Goal: Information Seeking & Learning: Learn about a topic

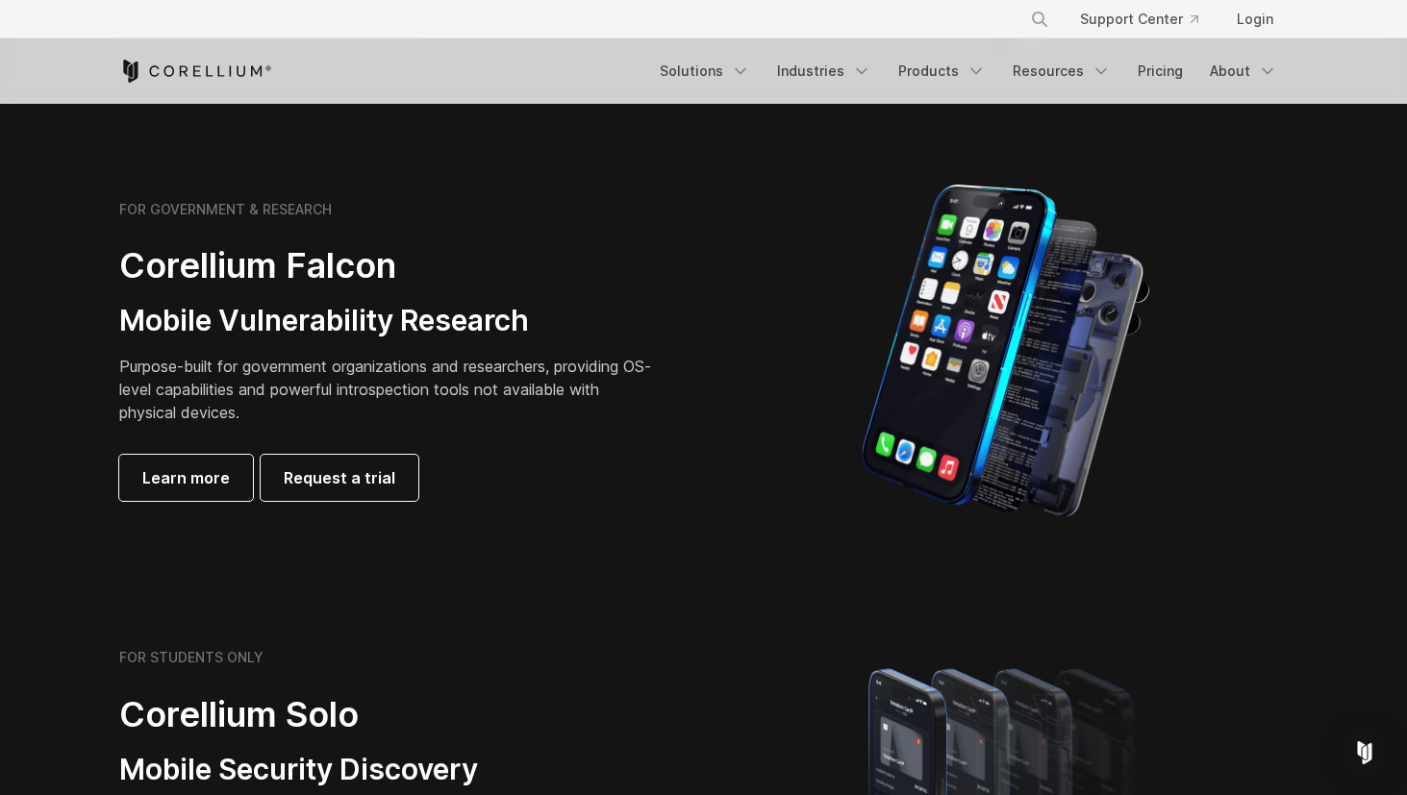
scroll to position [840, 0]
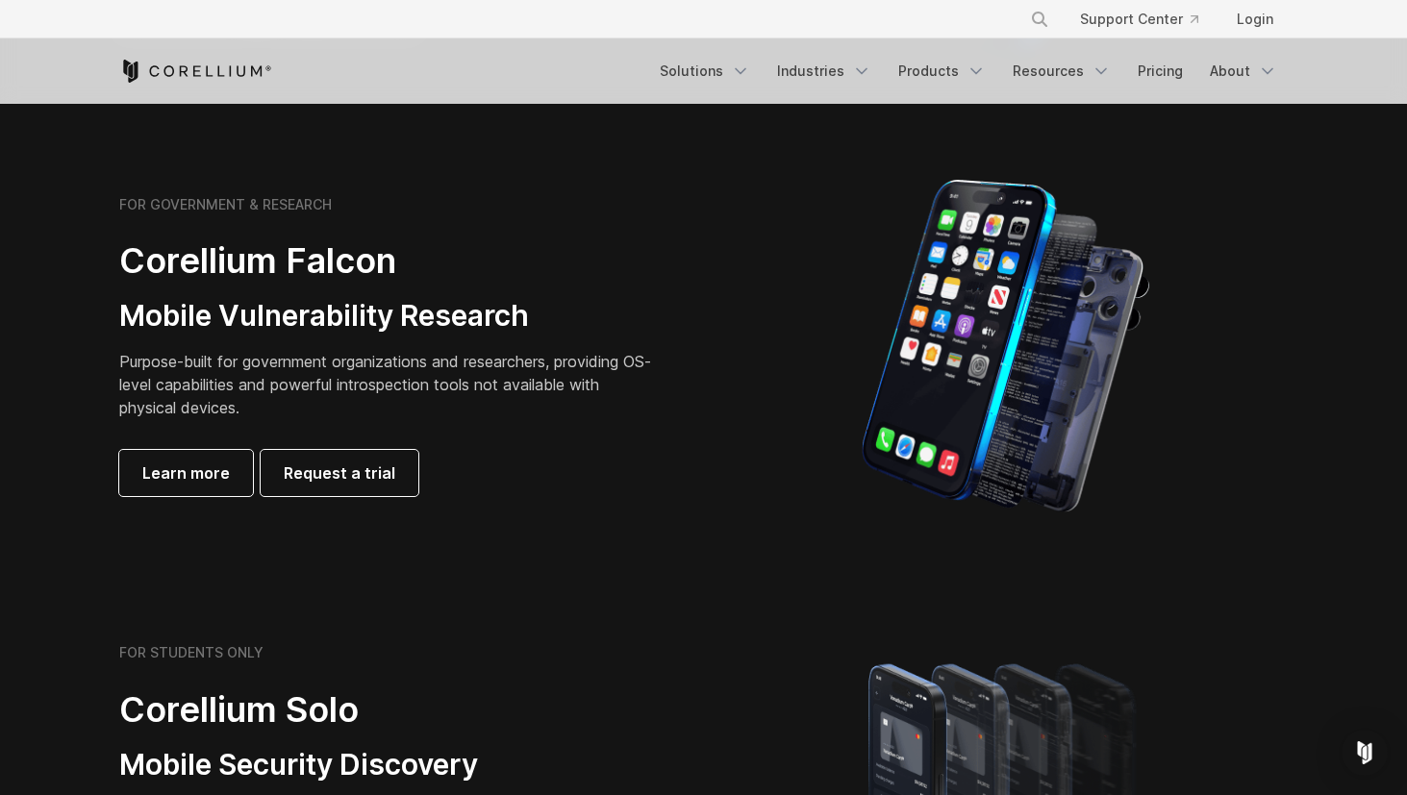
click at [222, 356] on p "Purpose-built for government organizations and researchers, providing OS-level …" at bounding box center [388, 384] width 539 height 69
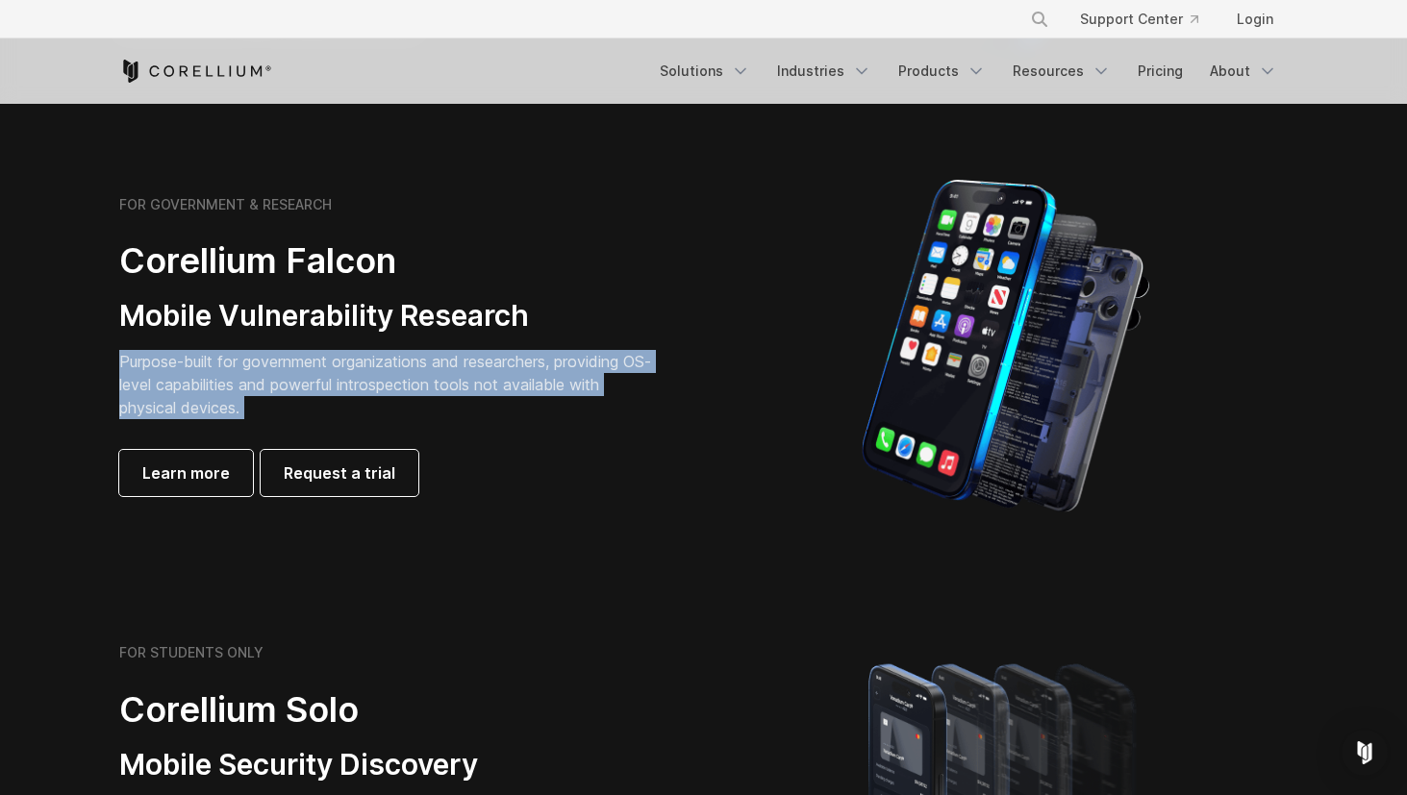
click at [290, 369] on p "Purpose-built for government organizations and researchers, providing OS-level …" at bounding box center [388, 384] width 539 height 69
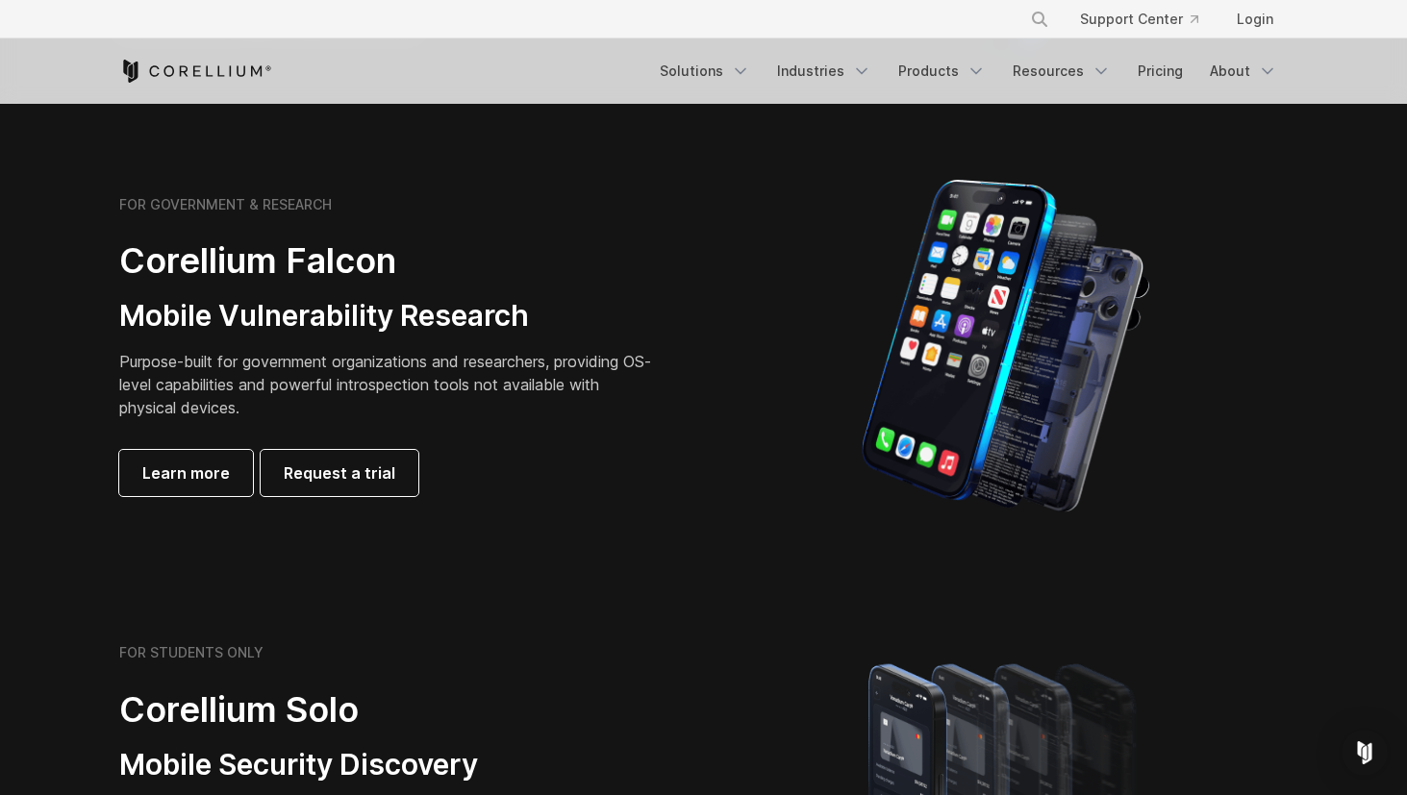
click at [290, 369] on p "Purpose-built for government organizations and researchers, providing OS-level …" at bounding box center [388, 384] width 539 height 69
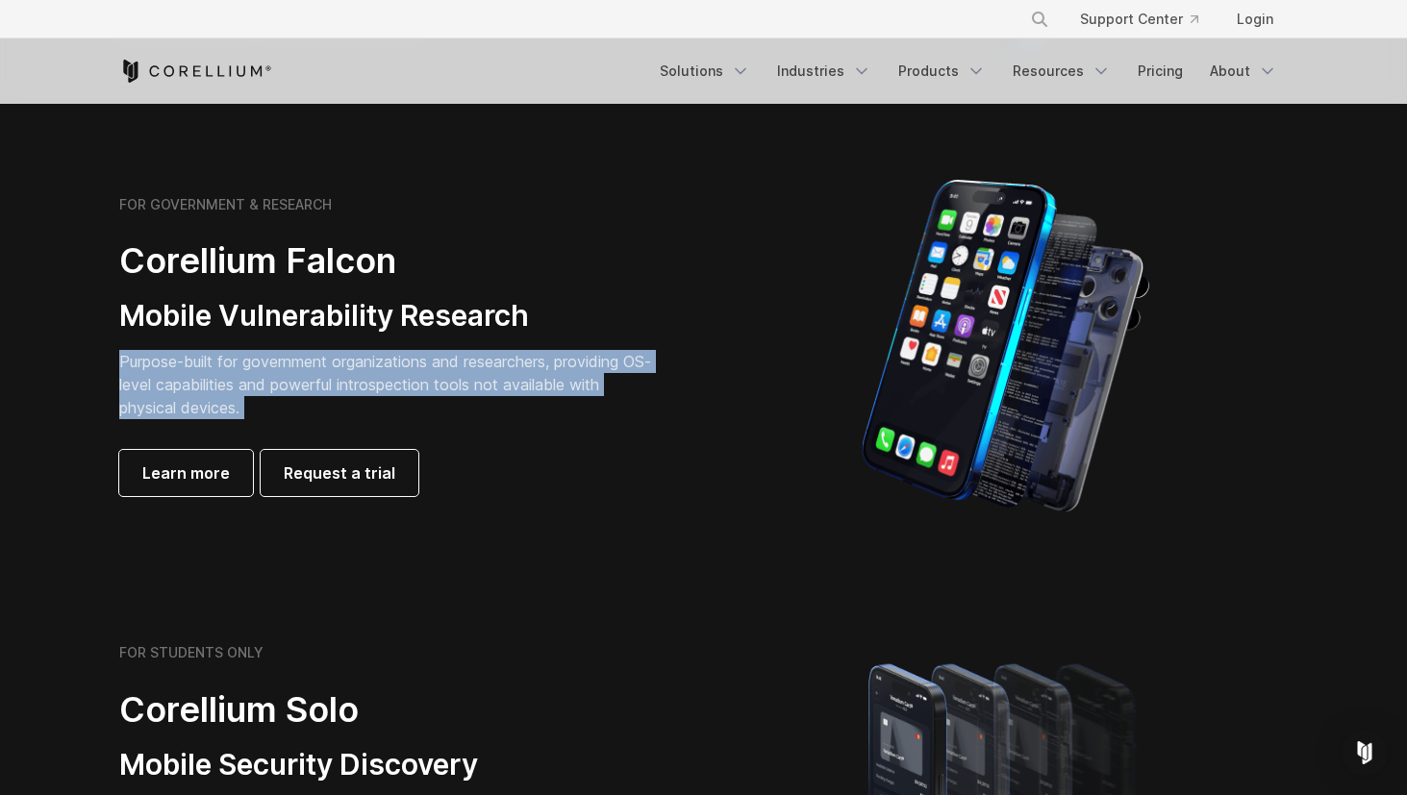
click at [343, 394] on p "Purpose-built for government organizations and researchers, providing OS-level …" at bounding box center [388, 384] width 539 height 69
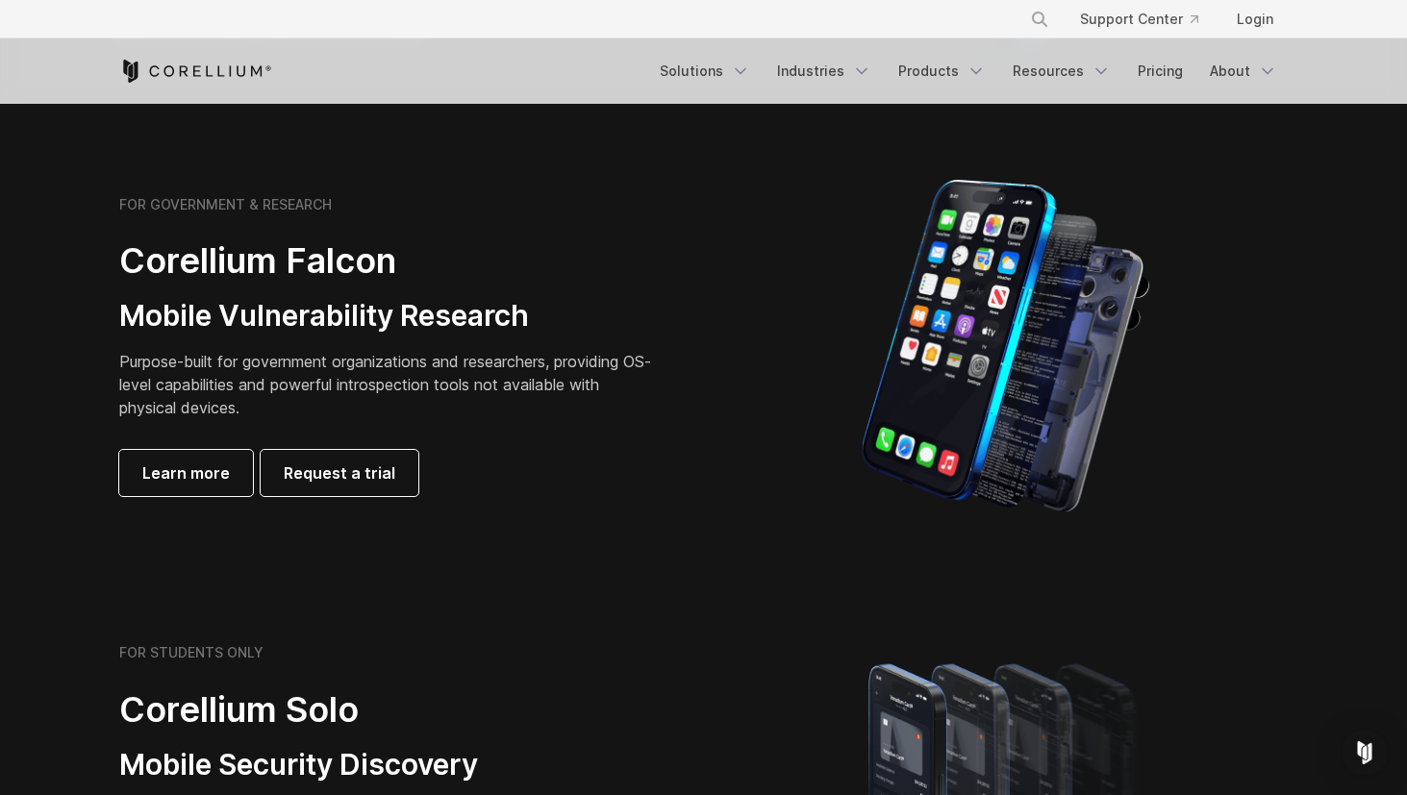
click at [343, 394] on p "Purpose-built for government organizations and researchers, providing OS-level …" at bounding box center [388, 384] width 539 height 69
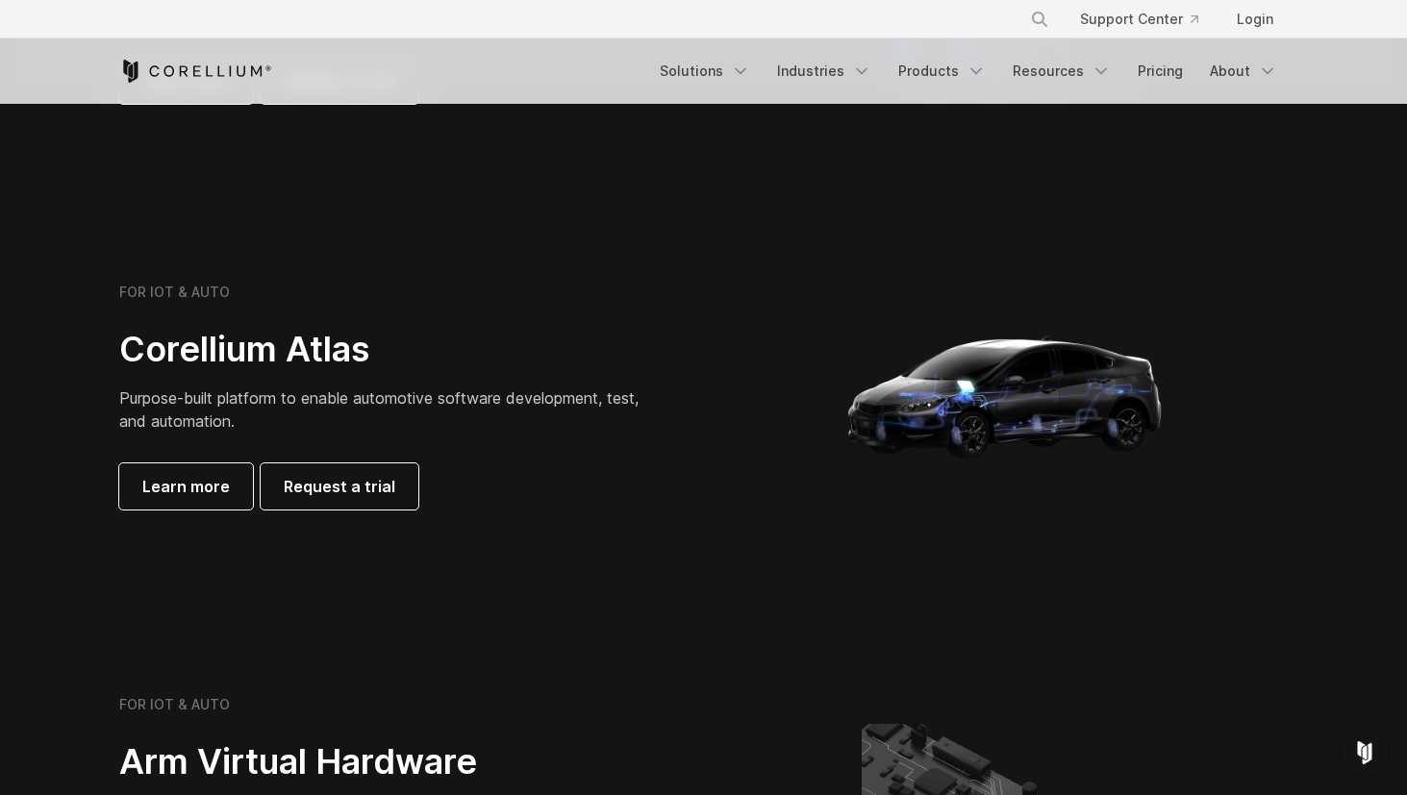
scroll to position [1703, 0]
click at [171, 414] on span "Purpose-built platform to enable automotive software development, test, and aut…" at bounding box center [378, 409] width 519 height 42
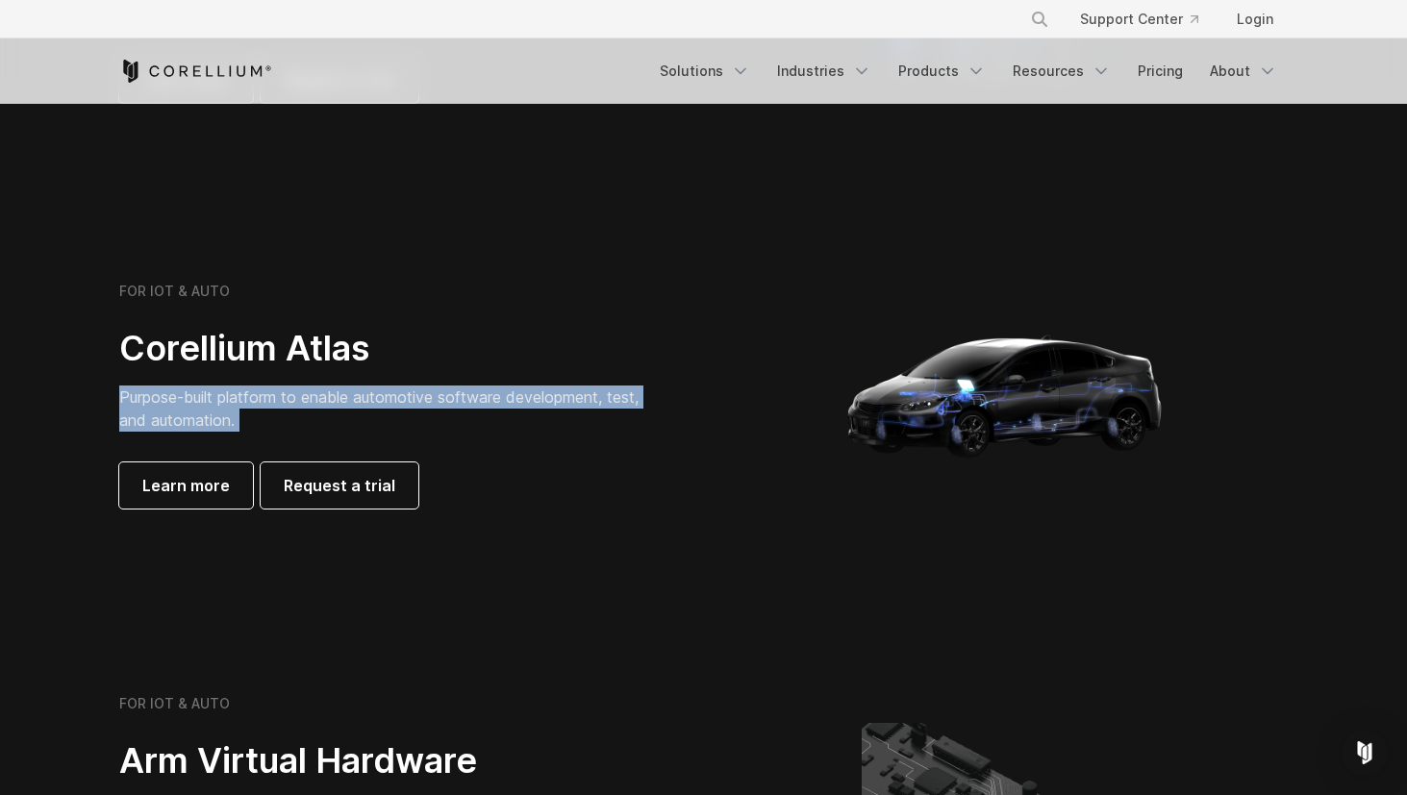
click at [216, 366] on h2 "Corellium Atlas" at bounding box center [388, 348] width 539 height 43
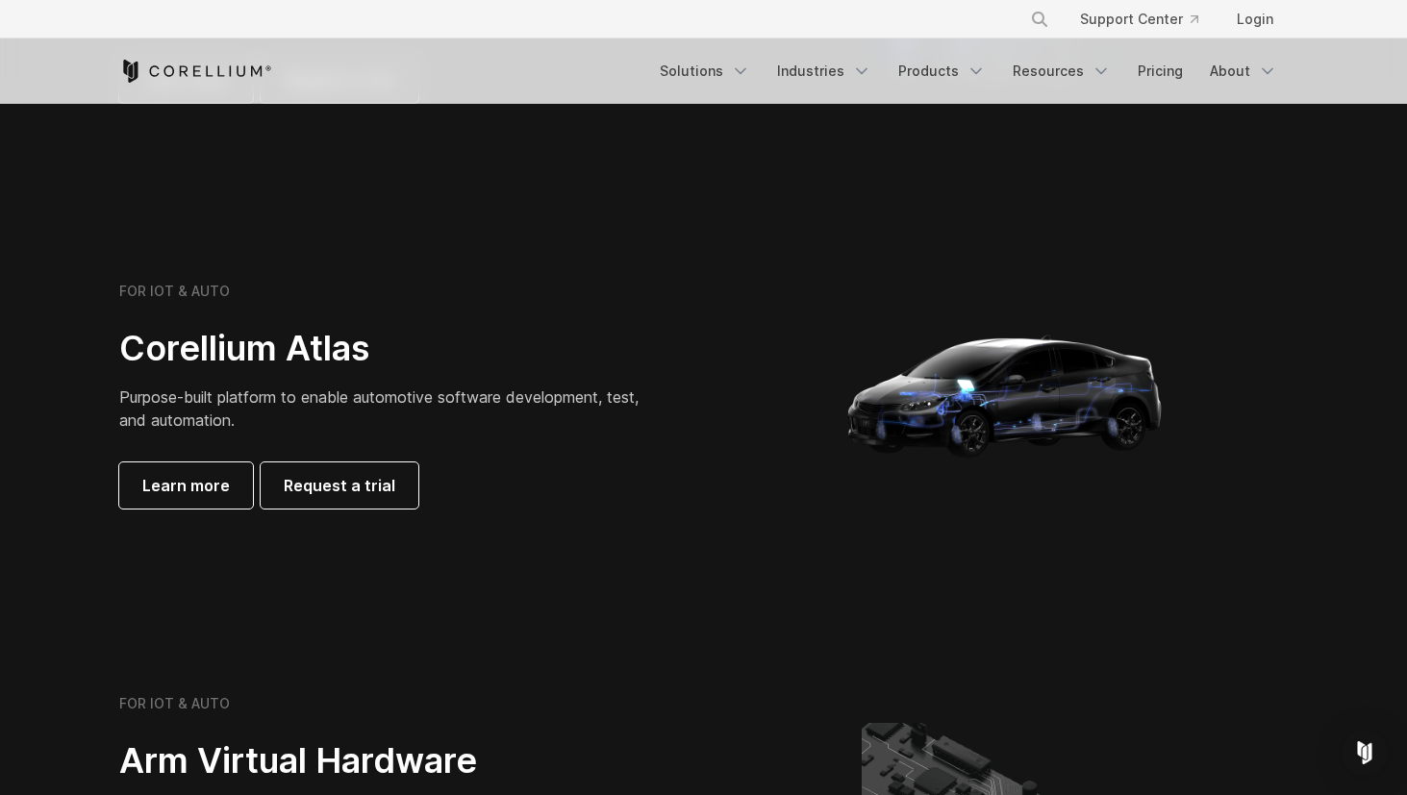
click at [216, 366] on h2 "Corellium Atlas" at bounding box center [388, 348] width 539 height 43
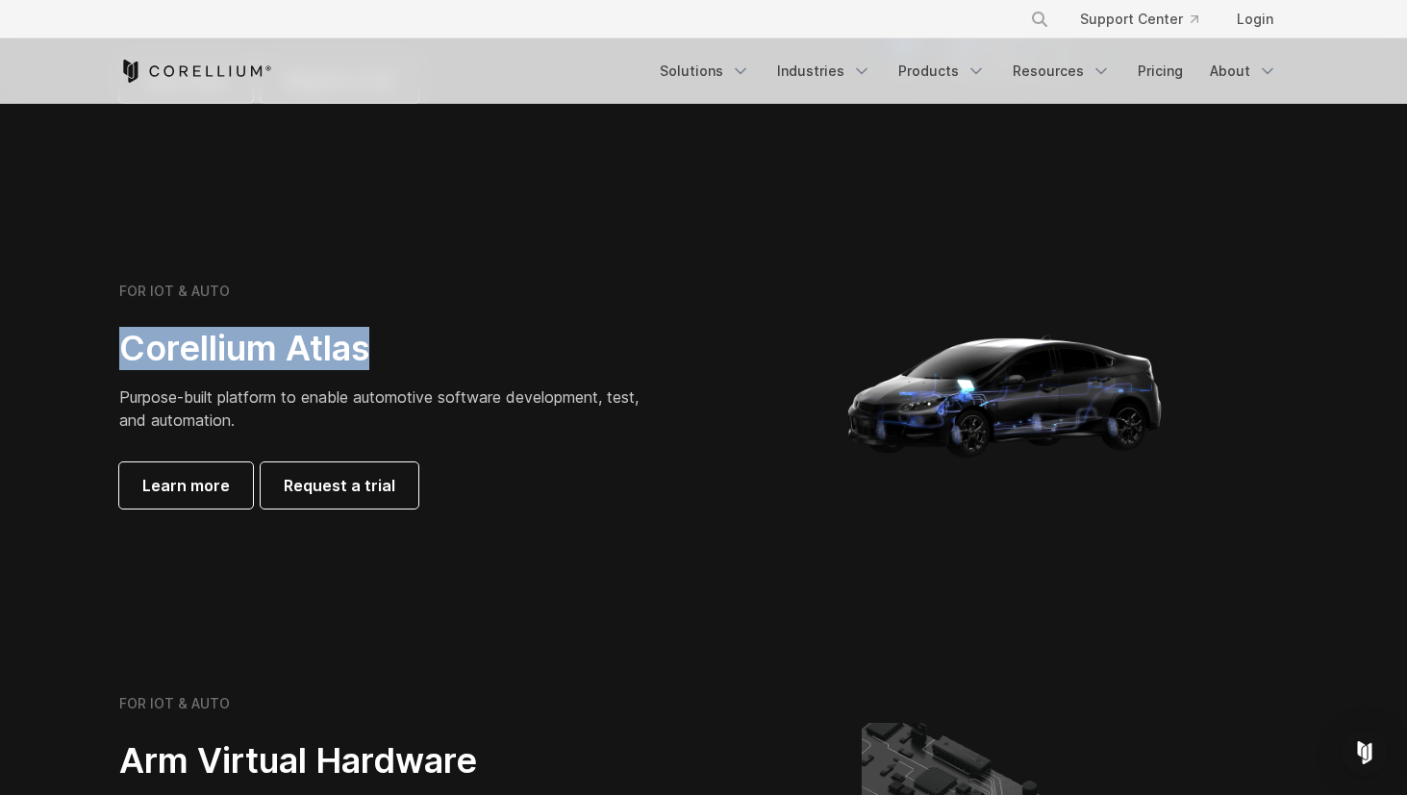
click at [208, 409] on p "Purpose-built platform to enable automotive software development, test, and aut…" at bounding box center [388, 409] width 539 height 46
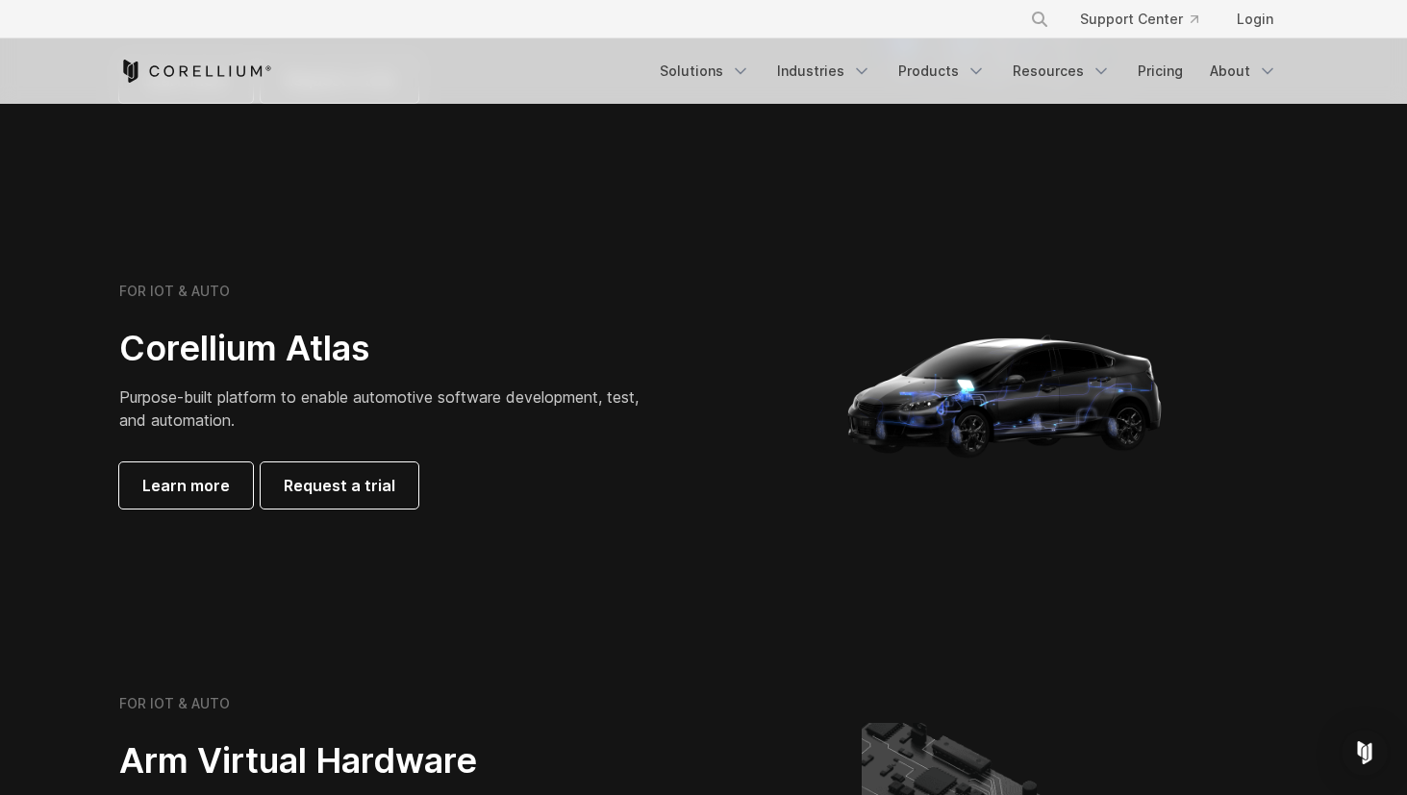
click at [208, 409] on p "Purpose-built platform to enable automotive software development, test, and aut…" at bounding box center [388, 409] width 539 height 46
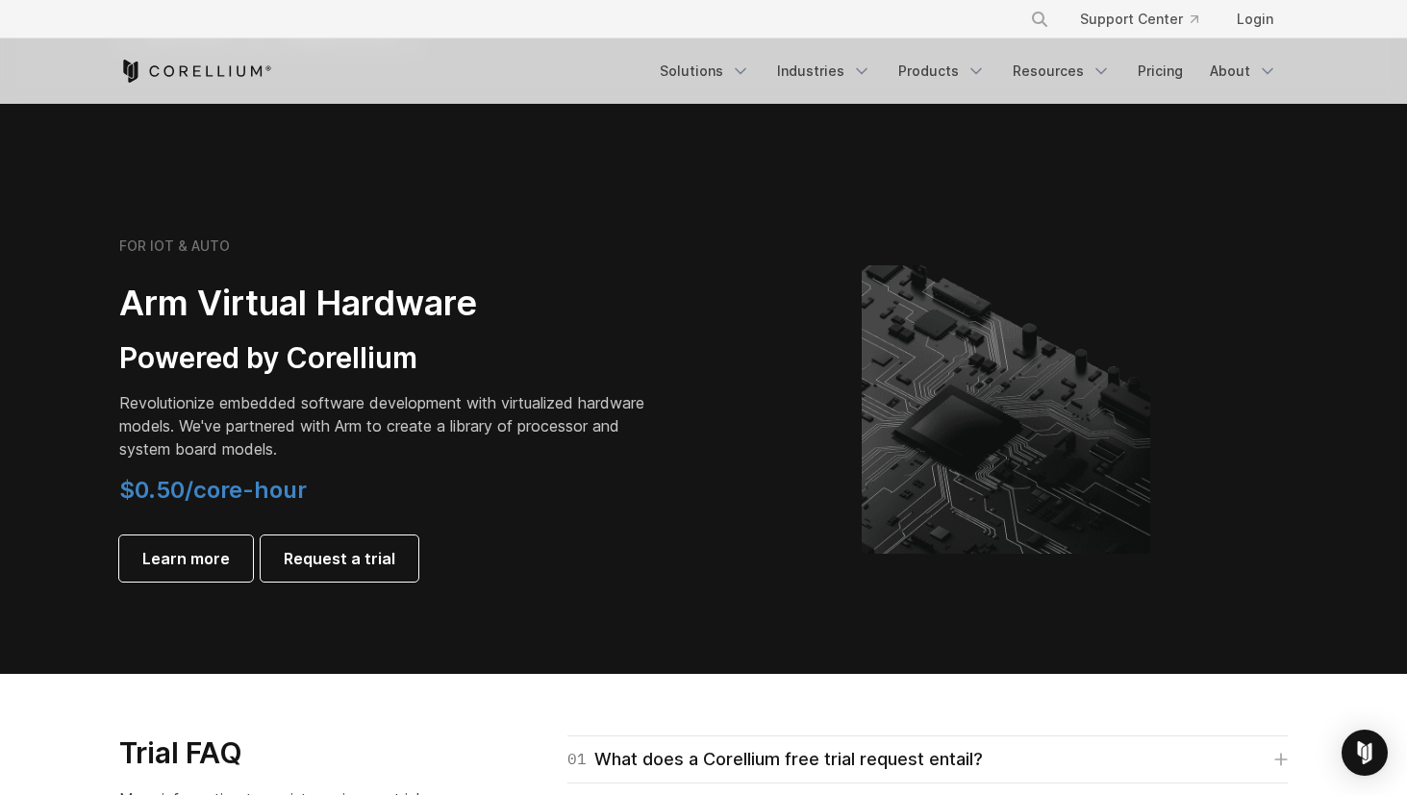
scroll to position [2161, 0]
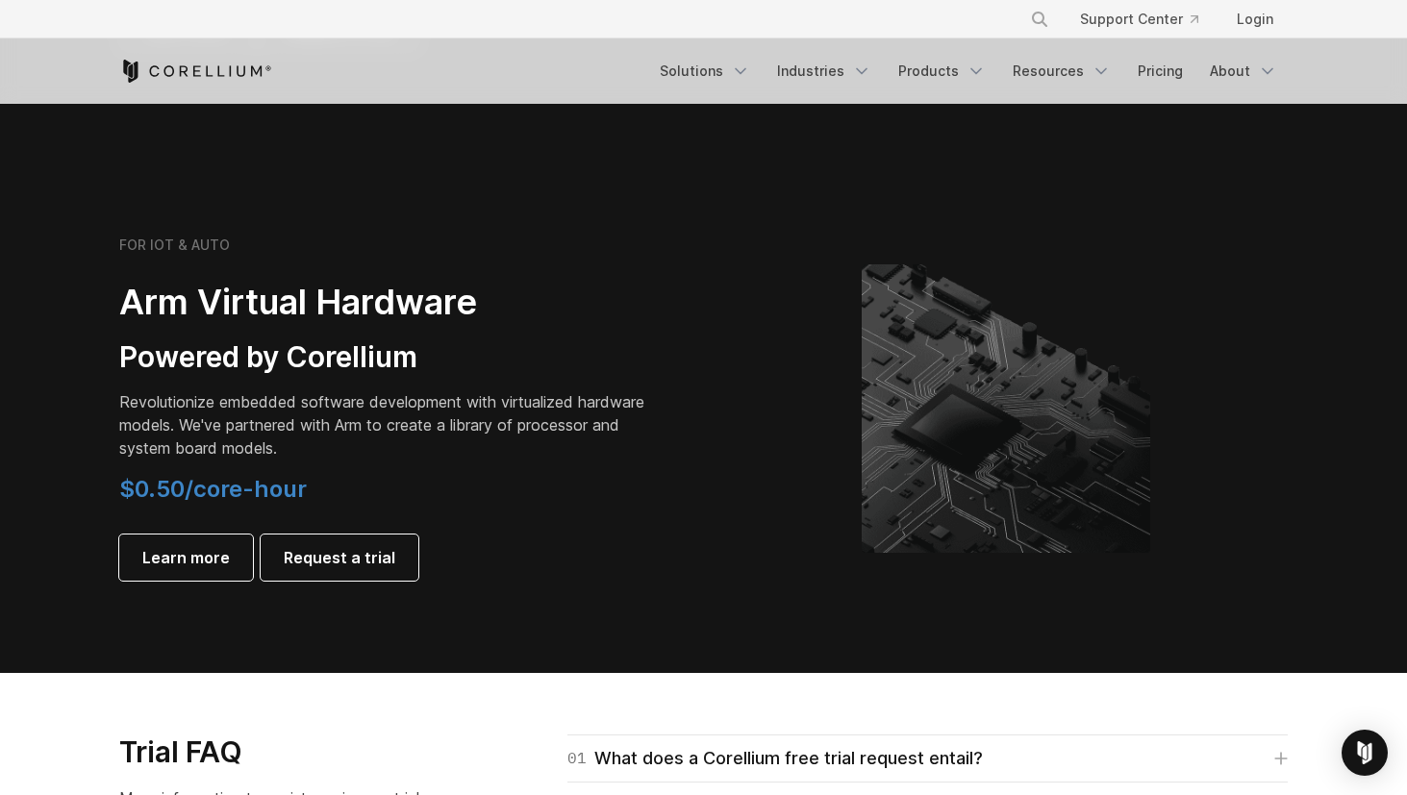
click at [254, 376] on div "FOR IOT & AUTO Arm Virtual Hardware Powered by Corellium Revolutionize embedded…" at bounding box center [388, 409] width 539 height 344
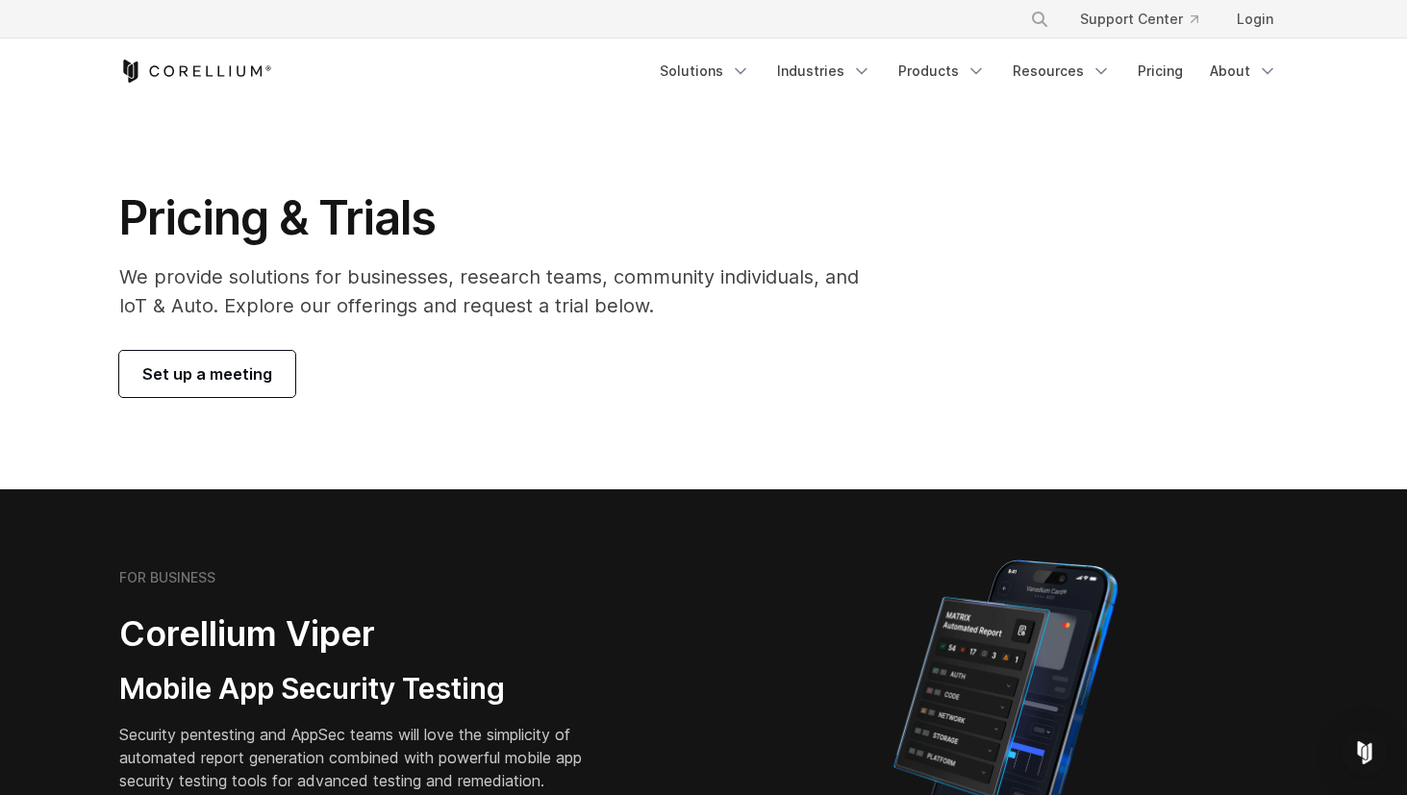
scroll to position [0, 0]
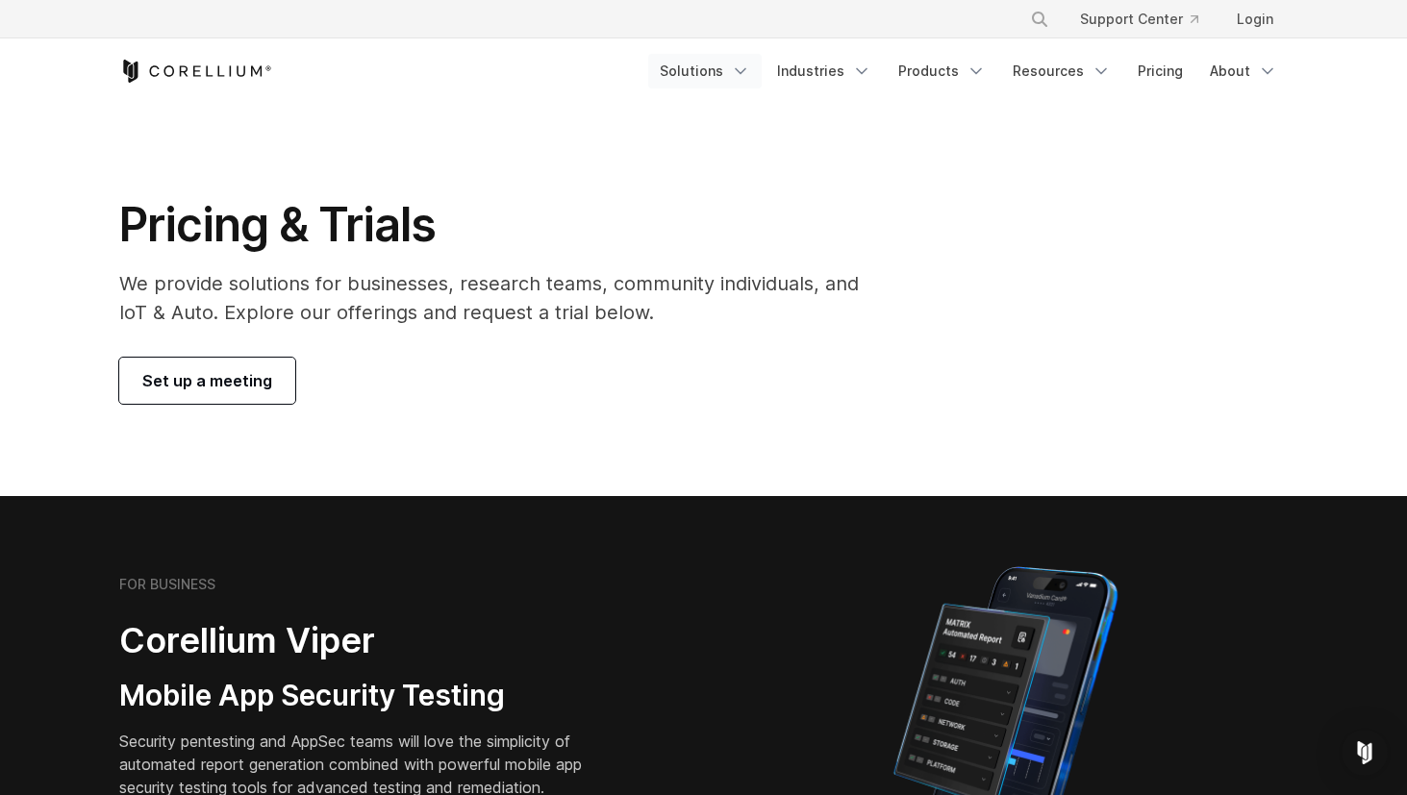
click at [734, 76] on link "Solutions" at bounding box center [705, 71] width 114 height 35
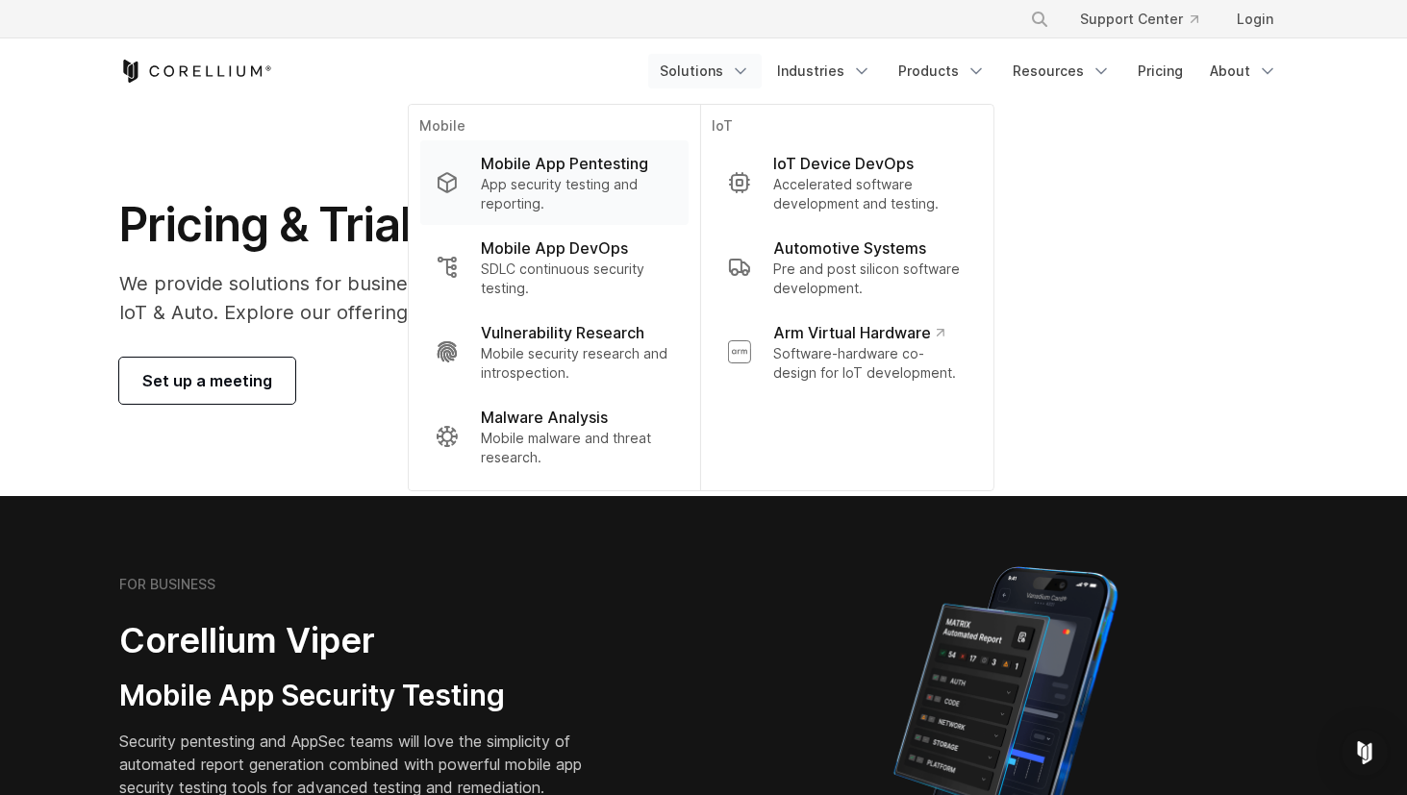
click at [598, 161] on p "Mobile App Pentesting" at bounding box center [564, 163] width 167 height 23
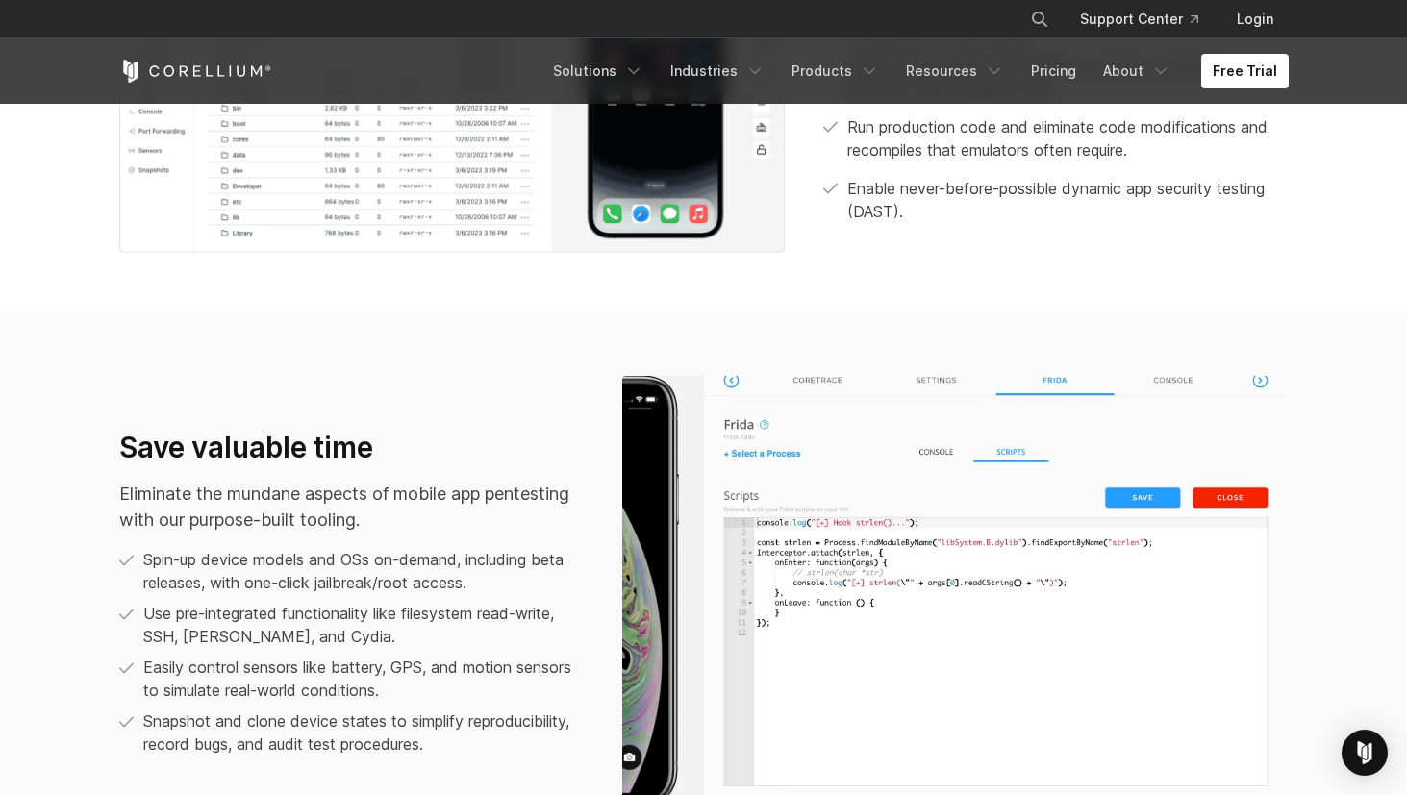
scroll to position [1107, 0]
